Goal: Task Accomplishment & Management: Complete application form

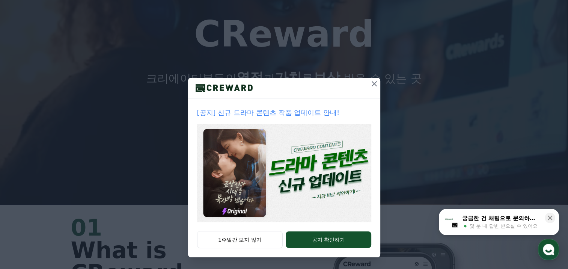
scroll to position [75, 0]
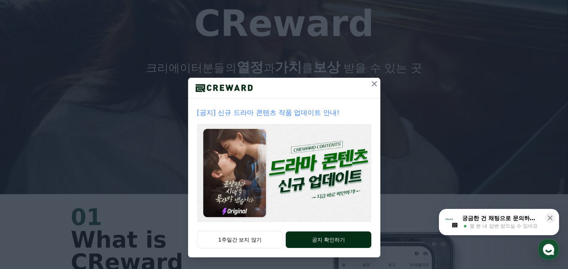
click at [354, 243] on button "공지 확인하기" at bounding box center [328, 239] width 85 height 17
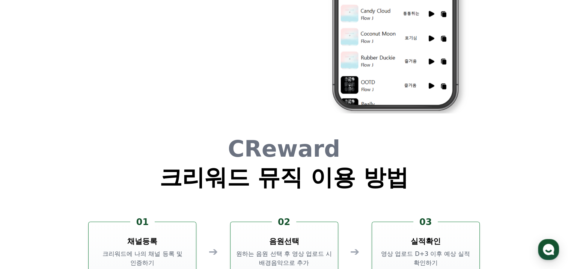
scroll to position [2029, 0]
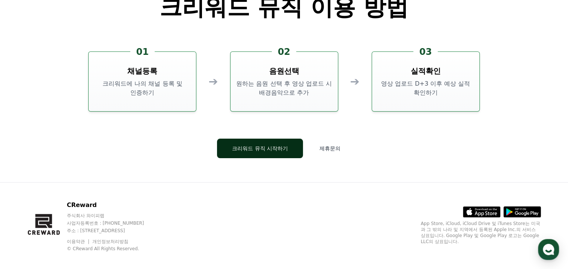
click at [276, 150] on button "크리워드 뮤직 시작하기" at bounding box center [260, 149] width 86 height 20
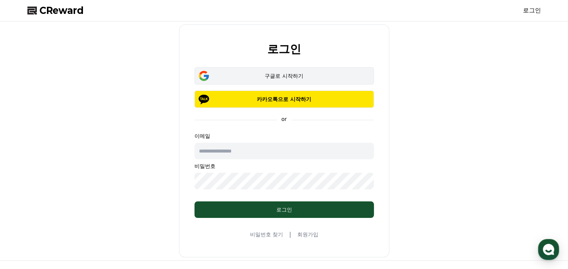
click at [289, 78] on div "구글로 시작하기" at bounding box center [284, 76] width 158 height 8
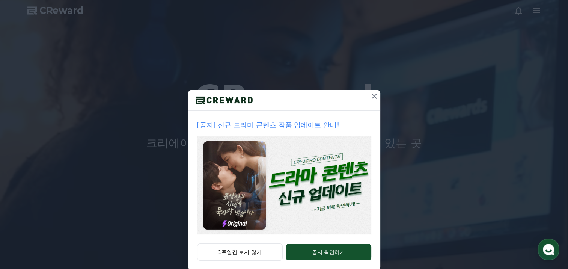
click at [372, 98] on icon at bounding box center [374, 96] width 5 height 5
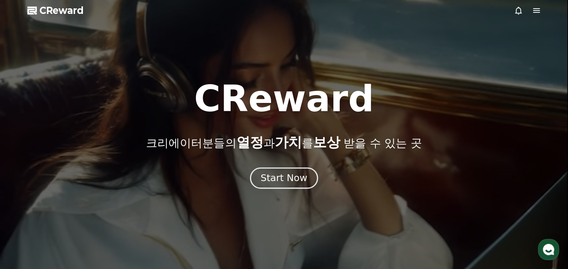
click at [307, 174] on button "Start Now" at bounding box center [284, 178] width 68 height 21
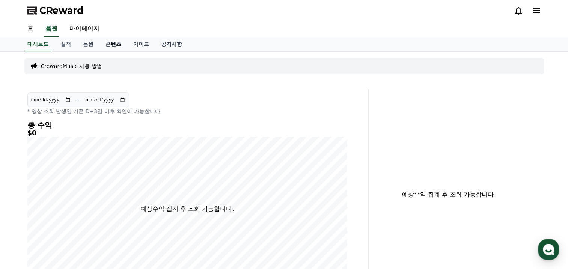
click at [120, 47] on link "콘텐츠" at bounding box center [114, 44] width 28 height 14
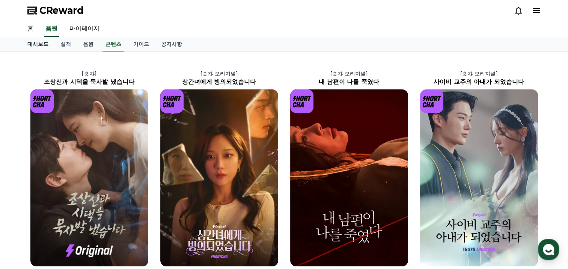
click at [33, 47] on link "대시보드" at bounding box center [37, 44] width 33 height 14
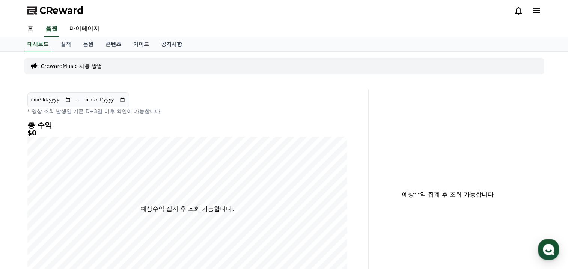
click at [86, 65] on p "CrewardMusic 사용 방법" at bounding box center [71, 66] width 61 height 8
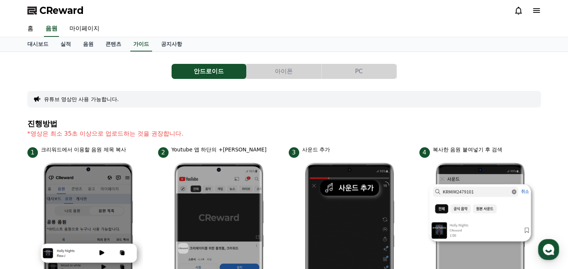
click at [357, 71] on button "PC" at bounding box center [359, 71] width 75 height 15
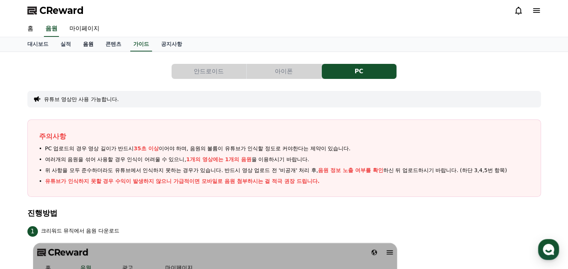
click at [89, 45] on link "음원" at bounding box center [88, 44] width 23 height 14
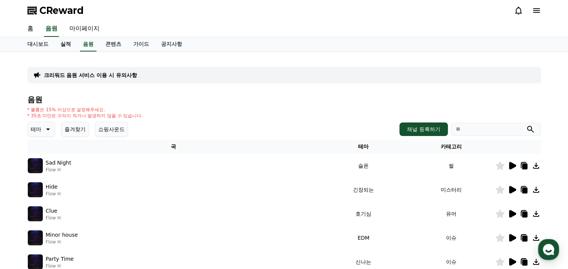
click at [63, 41] on link "실적" at bounding box center [65, 44] width 23 height 14
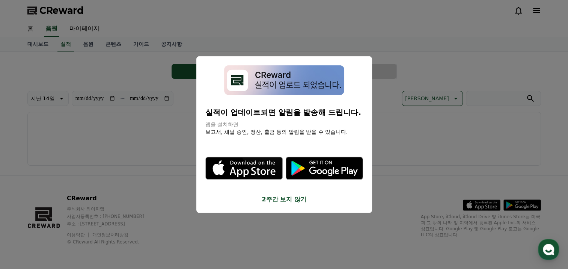
click at [40, 38] on button "close modal" at bounding box center [284, 134] width 568 height 269
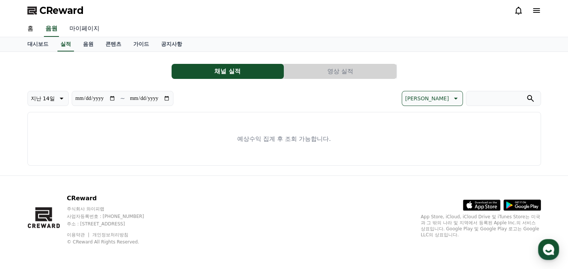
click at [88, 28] on link "마이페이지" at bounding box center [84, 29] width 42 height 16
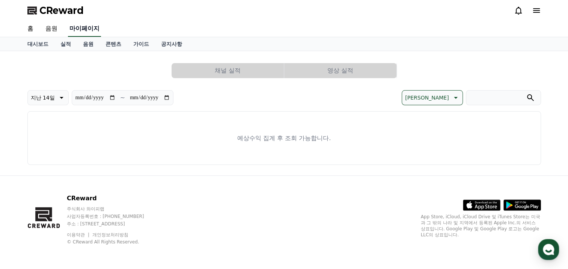
select select "**********"
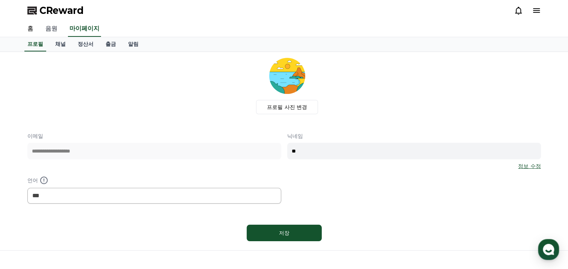
click at [39, 27] on link "음원" at bounding box center [51, 29] width 24 height 16
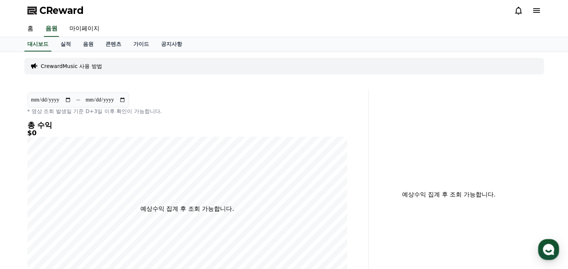
click at [539, 9] on icon at bounding box center [536, 10] width 9 height 9
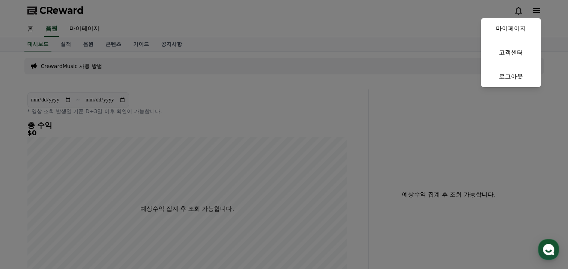
click at [200, 55] on button "close" at bounding box center [284, 134] width 568 height 269
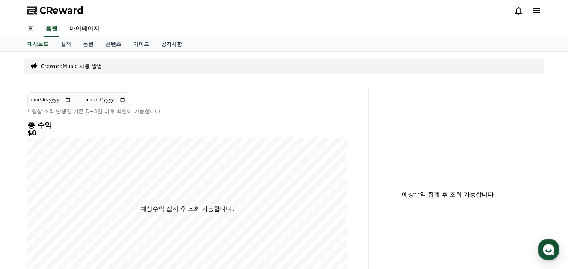
click at [200, 63] on div "CrewardMusic 사용 방법" at bounding box center [284, 66] width 520 height 17
click at [198, 72] on div "CrewardMusic 사용 방법" at bounding box center [284, 66] width 520 height 17
click at [40, 69] on div "CrewardMusic 사용 방법" at bounding box center [284, 66] width 520 height 17
click at [63, 67] on p "CrewardMusic 사용 방법" at bounding box center [71, 66] width 61 height 8
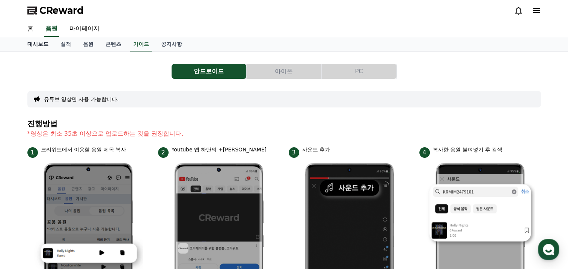
click at [40, 44] on link "대시보드" at bounding box center [37, 44] width 33 height 14
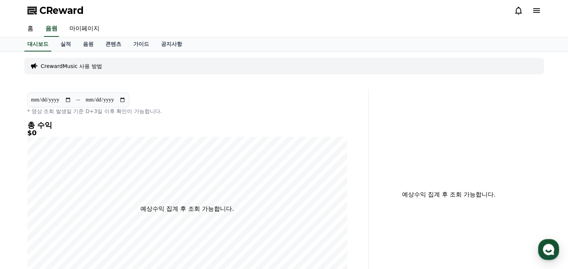
click at [533, 10] on icon at bounding box center [536, 10] width 9 height 9
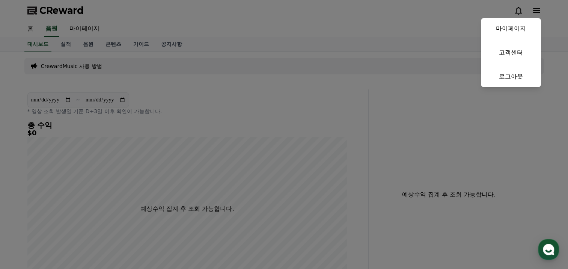
click at [535, 11] on button "close" at bounding box center [284, 134] width 568 height 269
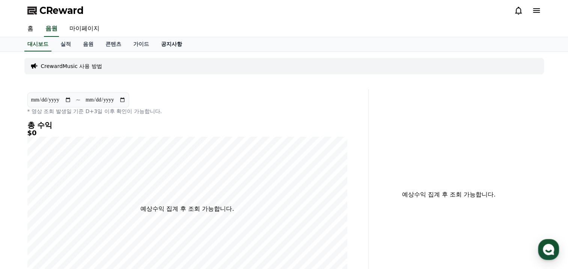
click at [171, 41] on link "공지사항" at bounding box center [171, 44] width 33 height 14
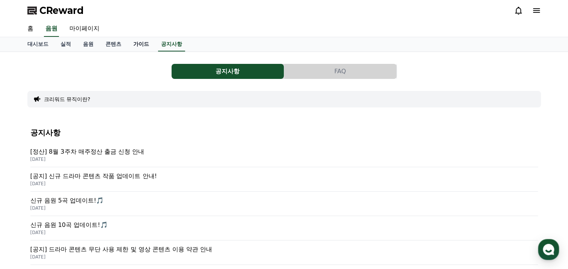
click at [138, 42] on link "가이드" at bounding box center [141, 44] width 28 height 14
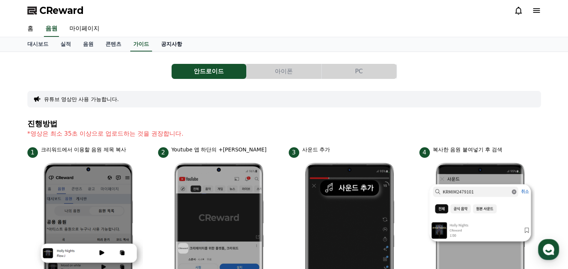
click at [171, 39] on link "공지사항" at bounding box center [171, 44] width 33 height 14
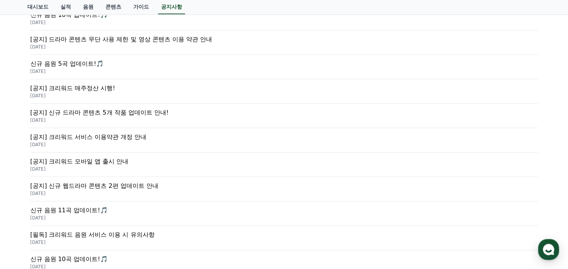
scroll to position [323, 0]
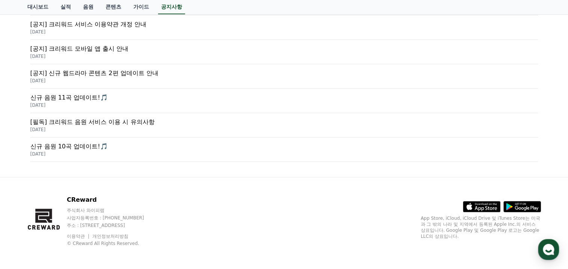
click at [135, 72] on p "[공지] 신규 웹드라마 콘텐츠 2편 업데이트 안내" at bounding box center [284, 73] width 508 height 9
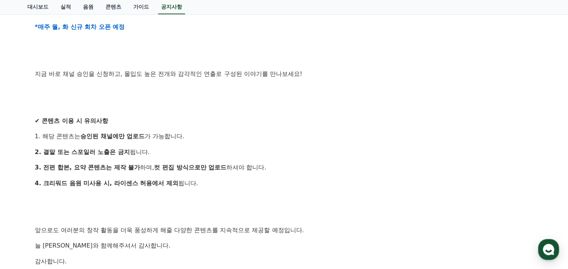
scroll to position [338, 0]
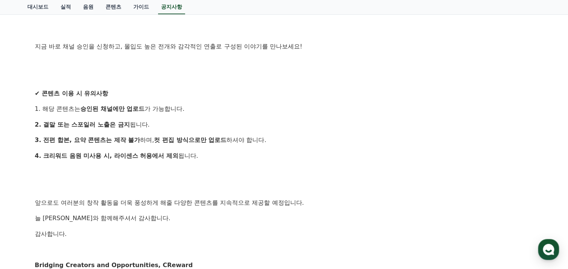
drag, startPoint x: 71, startPoint y: 122, endPoint x: 112, endPoint y: 126, distance: 41.9
click at [112, 126] on strong "2. 결말 또는 스포일러 노출은 금지" at bounding box center [82, 124] width 95 height 7
drag, startPoint x: 112, startPoint y: 126, endPoint x: 107, endPoint y: 131, distance: 7.2
click at [112, 126] on strong "2. 결말 또는 스포일러 노출은 금지" at bounding box center [82, 124] width 95 height 7
drag, startPoint x: 87, startPoint y: 138, endPoint x: 175, endPoint y: 144, distance: 88.9
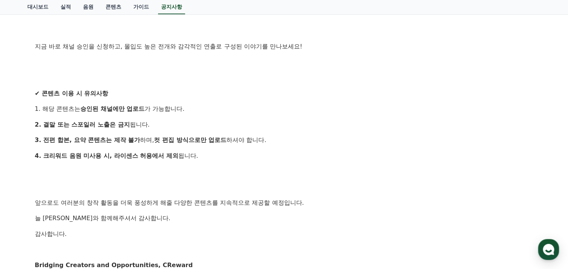
click at [175, 144] on p "3. 전편 합본, 요약 콘텐츠는 제작 불가 하며, 컷 편집 방식으로만 업로드 하셔야 합니다." at bounding box center [284, 140] width 499 height 10
click at [181, 144] on p "3. 전편 합본, 요약 콘텐츠는 제작 불가 하며, 컷 편집 방식으로만 업로드 하셔야 합니다." at bounding box center [284, 140] width 499 height 10
drag, startPoint x: 169, startPoint y: 144, endPoint x: 234, endPoint y: 158, distance: 66.4
click at [234, 158] on div "안녕하세요, 크리워드입니다. 항상 크리워드를 이용해주시는 모든 크리에이터 여러분께 감사드립니다. 새로운 이야기를 기다려온 분들을 위해 반가운 …" at bounding box center [284, 38] width 499 height 463
click at [231, 160] on div "안녕하세요, 크리워드입니다. 항상 크리워드를 이용해주시는 모든 크리에이터 여러분께 감사드립니다. 새로운 이야기를 기다려온 분들을 위해 반가운 …" at bounding box center [284, 38] width 499 height 463
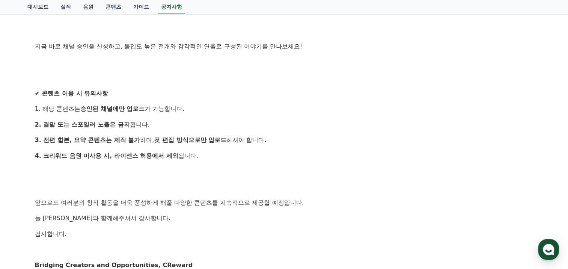
drag, startPoint x: 110, startPoint y: 158, endPoint x: 157, endPoint y: 157, distance: 46.6
click at [157, 157] on strong "4. 크리워드 음원 미사용 시, 라이센스 허용에서 제외" at bounding box center [107, 155] width 144 height 7
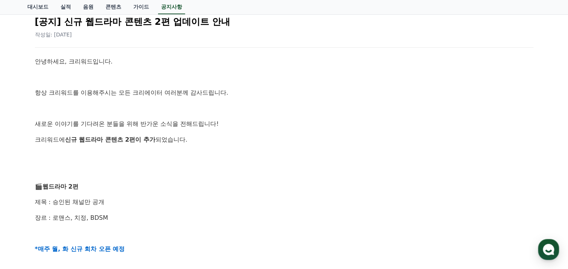
scroll to position [0, 0]
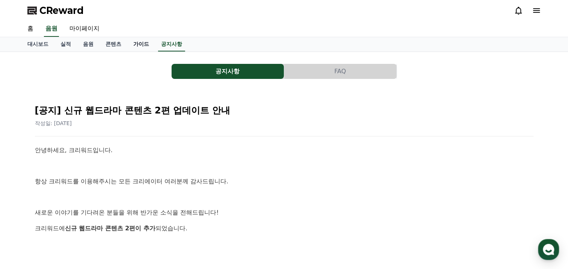
click at [143, 43] on link "가이드" at bounding box center [141, 44] width 28 height 14
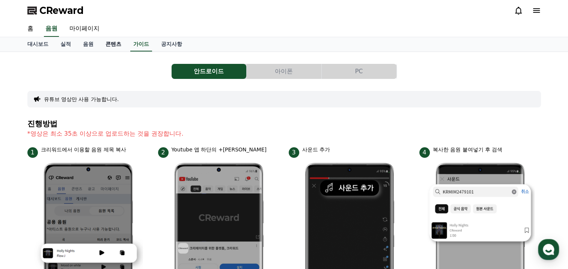
click at [113, 44] on link "콘텐츠" at bounding box center [114, 44] width 28 height 14
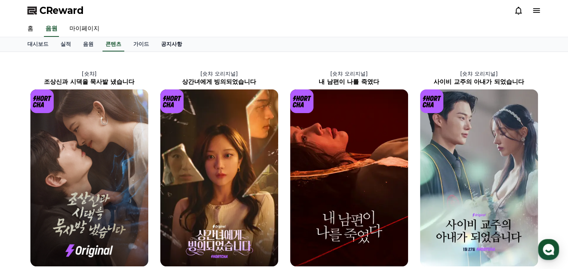
click at [176, 47] on link "공지사항" at bounding box center [171, 44] width 33 height 14
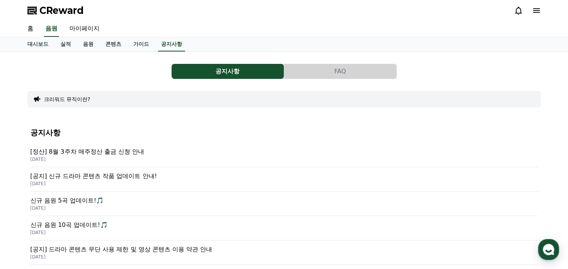
click at [533, 12] on icon at bounding box center [536, 10] width 9 height 9
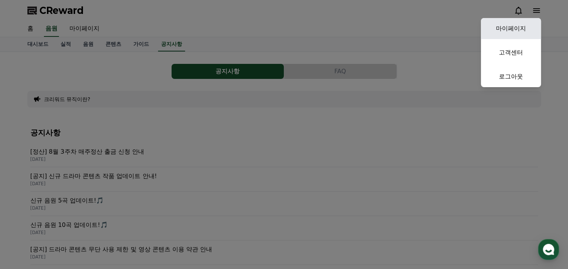
click at [526, 29] on link "마이페이지" at bounding box center [511, 28] width 60 height 21
select select "**********"
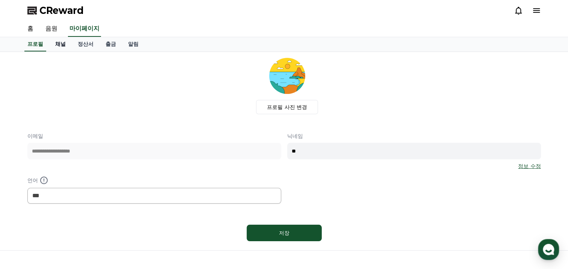
click at [64, 45] on link "채널" at bounding box center [60, 44] width 23 height 14
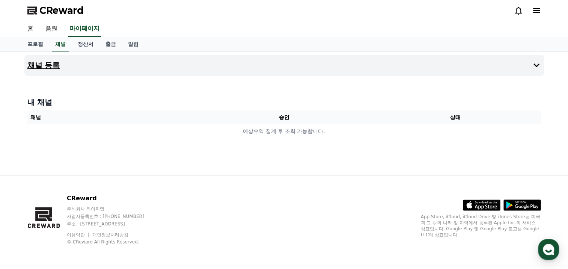
click at [108, 66] on button "채널 등록" at bounding box center [284, 65] width 520 height 21
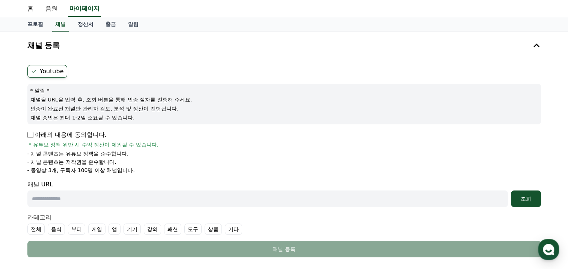
scroll to position [38, 0]
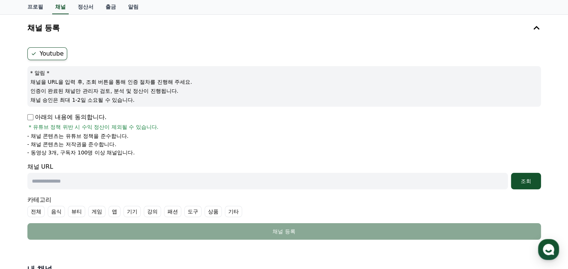
drag, startPoint x: 54, startPoint y: 78, endPoint x: 172, endPoint y: 89, distance: 118.5
click at [172, 89] on div "* 알림 * 채널을 URL을 입력 후, 조회 버튼을 통해 인증 절차를 진행해 주세요. 인증이 완료된 채널만 관리자 검토, 분석 및 정산이 진행…" at bounding box center [284, 86] width 514 height 41
click at [173, 89] on p "인증이 완료된 채널만 관리자 검토, 분석 및 정산이 진행됩니다." at bounding box center [284, 91] width 508 height 8
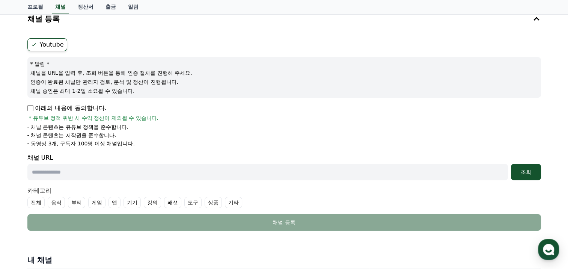
scroll to position [75, 0]
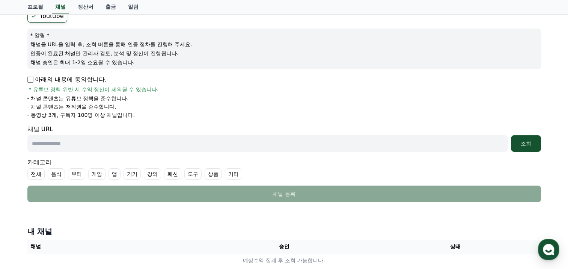
drag, startPoint x: 48, startPoint y: 86, endPoint x: 201, endPoint y: 127, distance: 158.0
click at [201, 127] on form "Youtube * 알림 * 채널을 URL을 입력 후, 조회 버튼을 통해 인증 절차를 진행해 주세요. 인증이 완료된 채널만 관리자 검토, 분석 …" at bounding box center [284, 106] width 514 height 192
click at [201, 127] on div "채널 URL 조회" at bounding box center [284, 138] width 514 height 27
drag, startPoint x: 156, startPoint y: 128, endPoint x: 50, endPoint y: 71, distance: 120.7
click at [50, 71] on form "Youtube * 알림 * 채널을 URL을 입력 후, 조회 버튼을 통해 인증 절차를 진행해 주세요. 인증이 완료된 채널만 관리자 검토, 분석 …" at bounding box center [284, 106] width 514 height 192
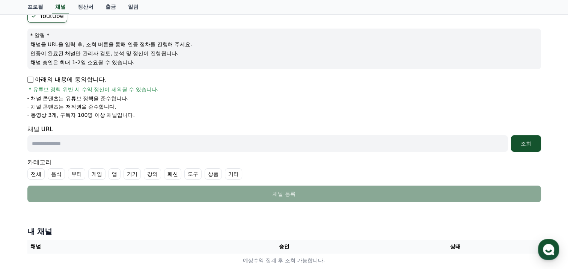
click at [115, 89] on span "* 유튜브 정책 위반 시 수익 정산이 제외될 수 있습니다." at bounding box center [94, 90] width 130 height 8
drag, startPoint x: 62, startPoint y: 128, endPoint x: 8, endPoint y: 35, distance: 107.1
click at [8, 35] on div "채널 등록 Youtube * 알림 * 채널을 URL을 입력 후, 조회 버튼을 통해 인증 절차를 진행해 주세요. 인증이 완료된 채널만 관리자 검…" at bounding box center [284, 125] width 568 height 297
click at [222, 95] on li "- 채널 콘텐츠는 유튜브 정책을 준수합니다." at bounding box center [284, 99] width 514 height 8
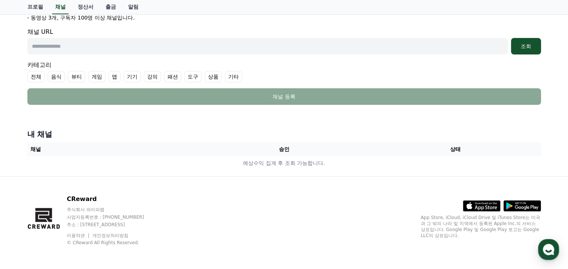
scroll to position [22, 0]
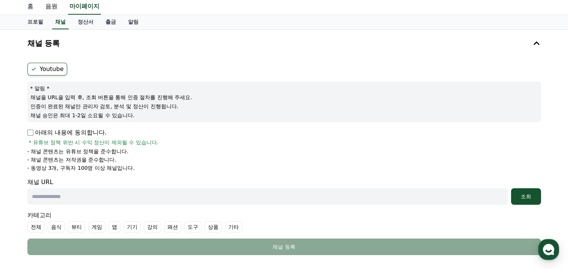
click at [30, 6] on link "홈" at bounding box center [30, 7] width 18 height 16
